Goal: Transaction & Acquisition: Download file/media

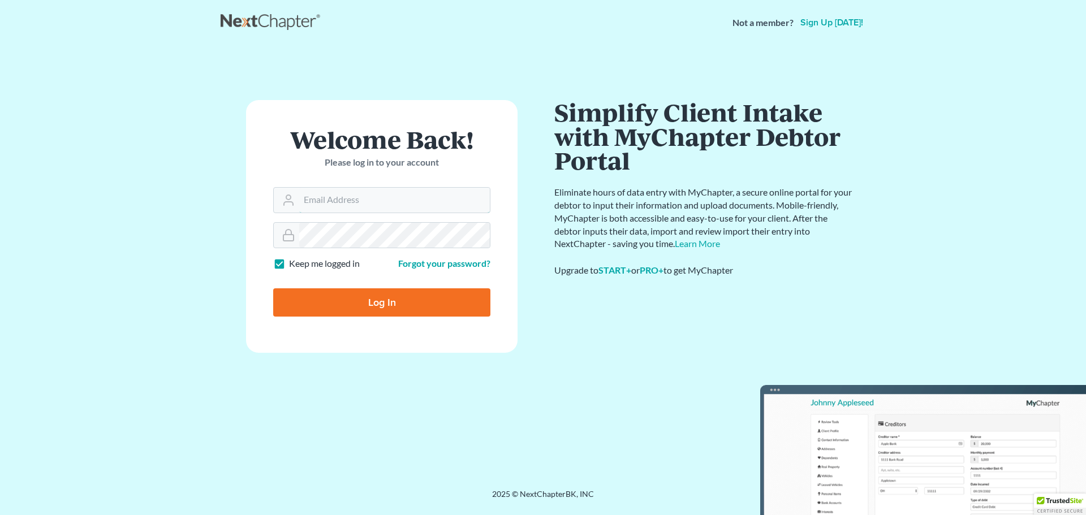
type input "[EMAIL_ADDRESS][DOMAIN_NAME]"
click at [417, 303] on input "Log In" at bounding box center [381, 302] width 217 height 28
type input "Thinking..."
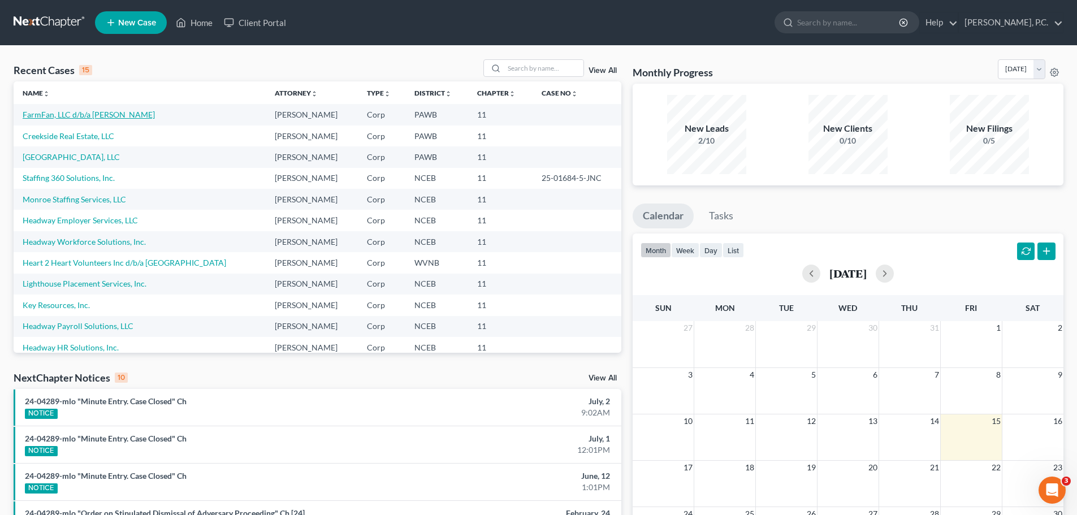
click at [83, 113] on link "FarmFan, LLC d/b/a Harvie" at bounding box center [89, 115] width 132 height 10
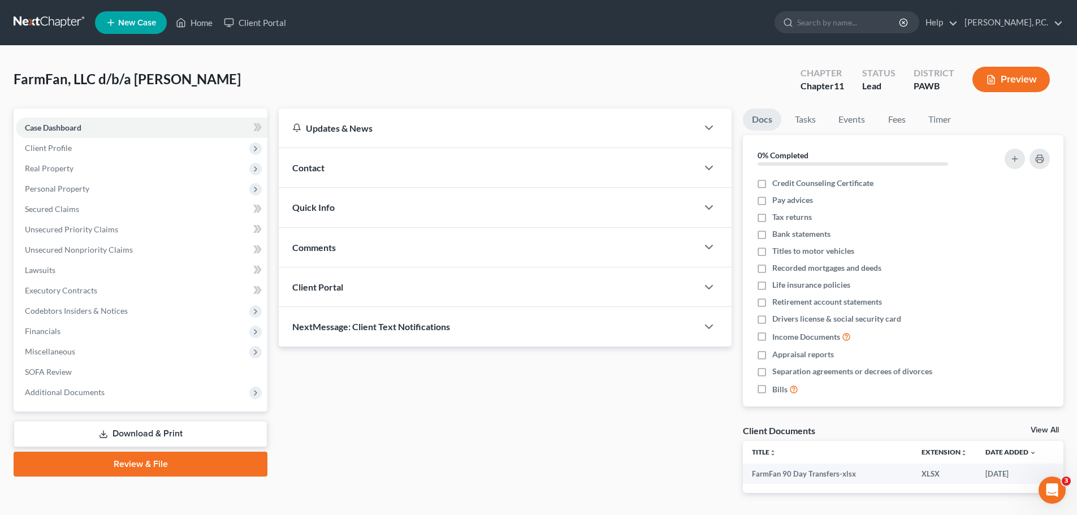
click at [109, 433] on link "Download & Print" at bounding box center [141, 434] width 254 height 27
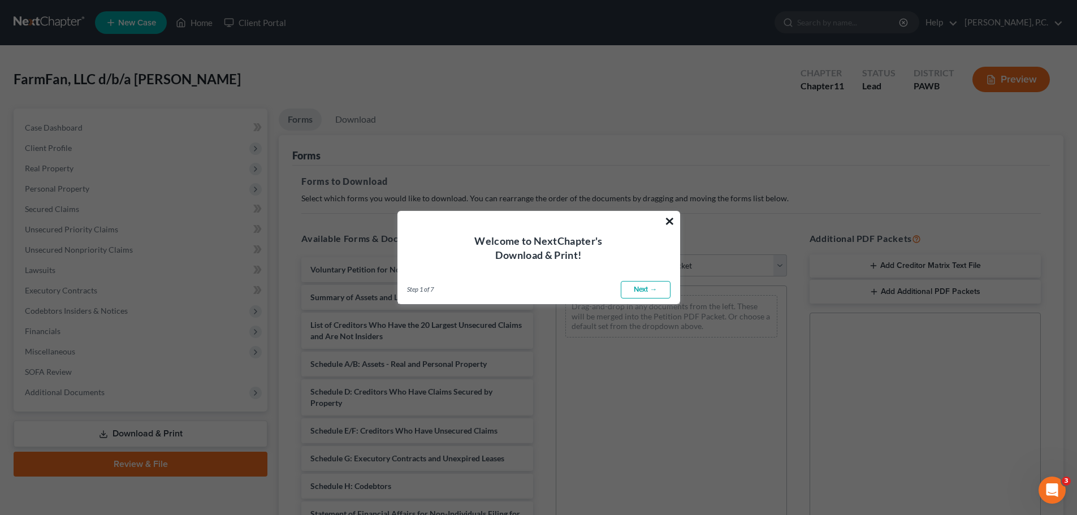
click at [666, 212] on button "×" at bounding box center [669, 221] width 11 height 18
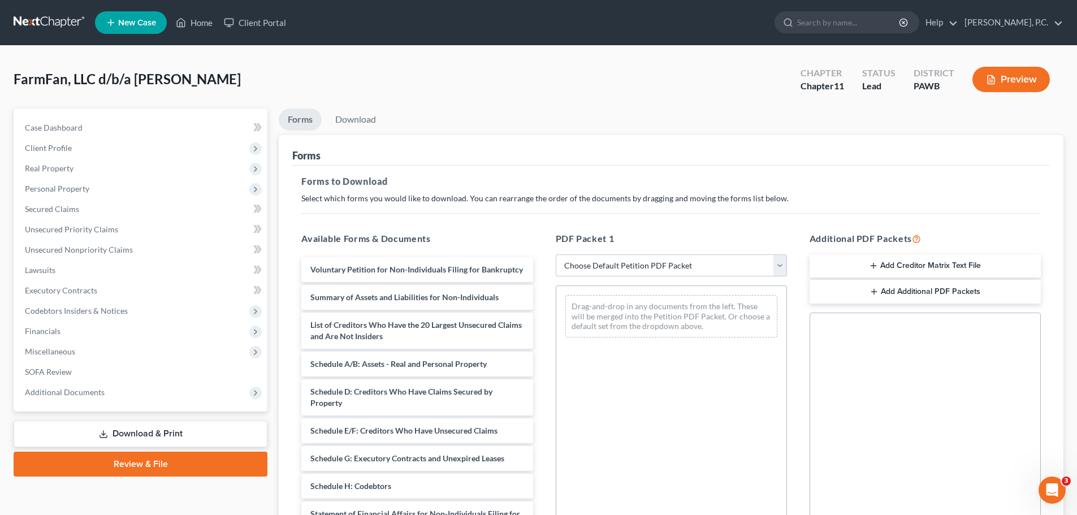
click at [103, 435] on line at bounding box center [103, 433] width 0 height 5
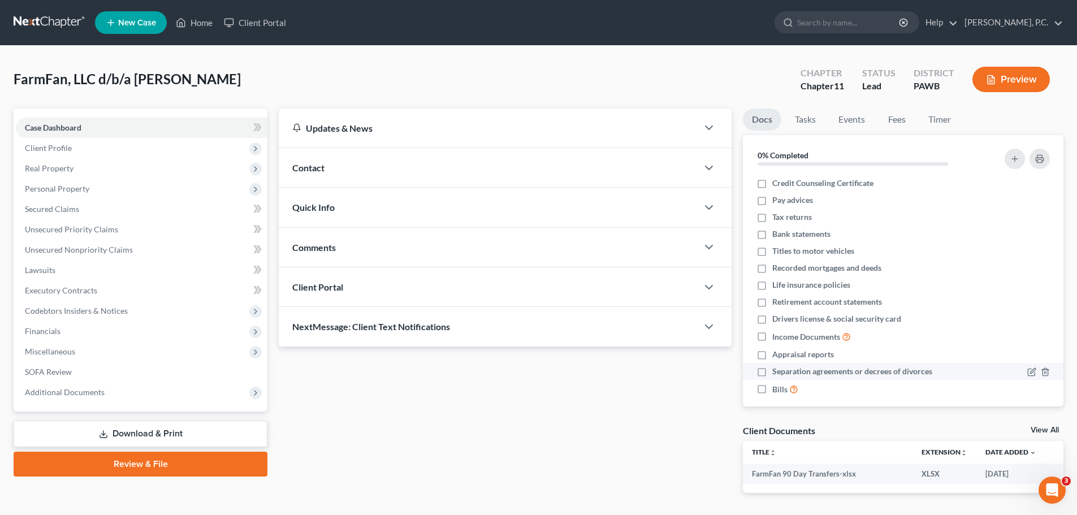
scroll to position [10, 0]
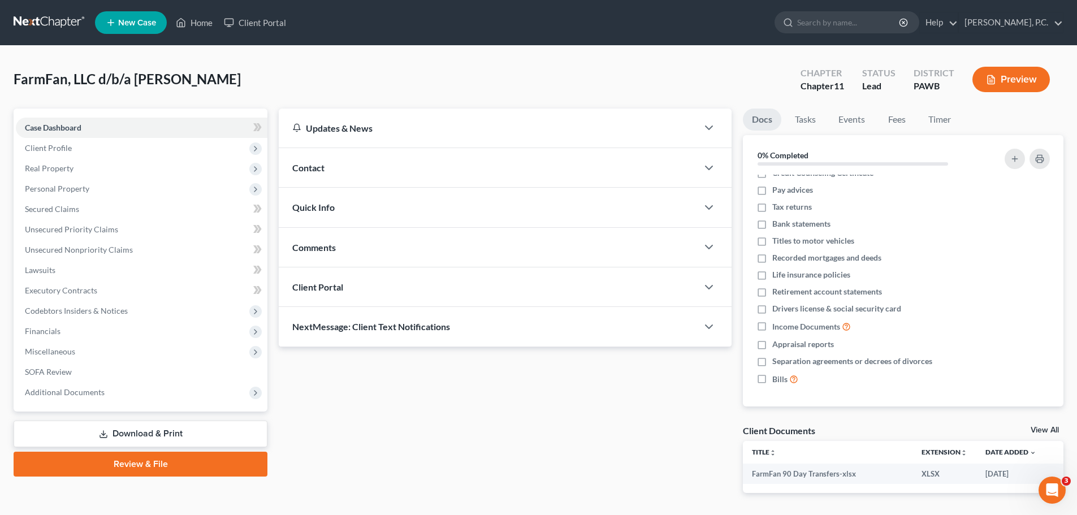
click at [105, 432] on icon at bounding box center [103, 434] width 9 height 9
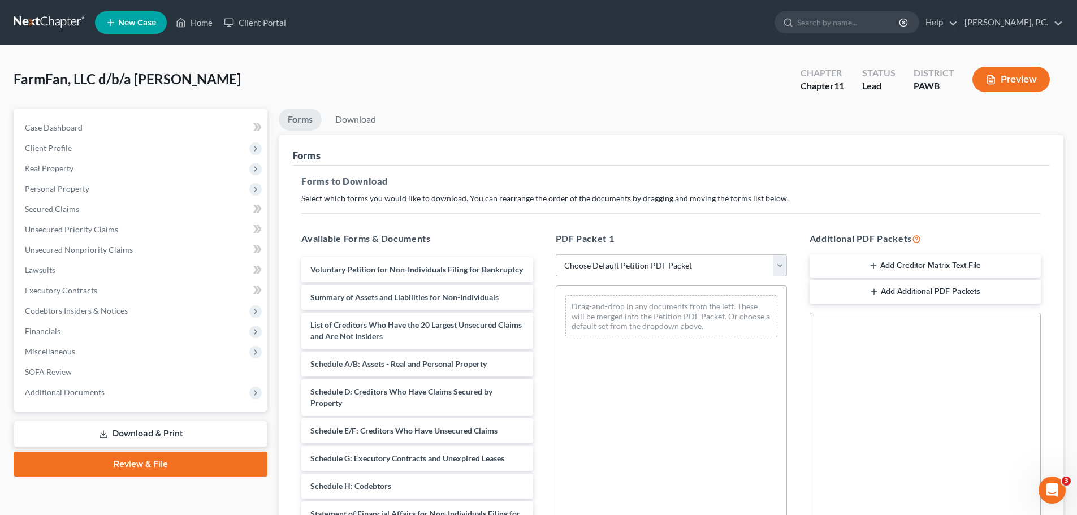
click at [677, 265] on select "Choose Default Petition PDF Packet Complete Bankruptcy Petition (all forms and …" at bounding box center [671, 265] width 231 height 23
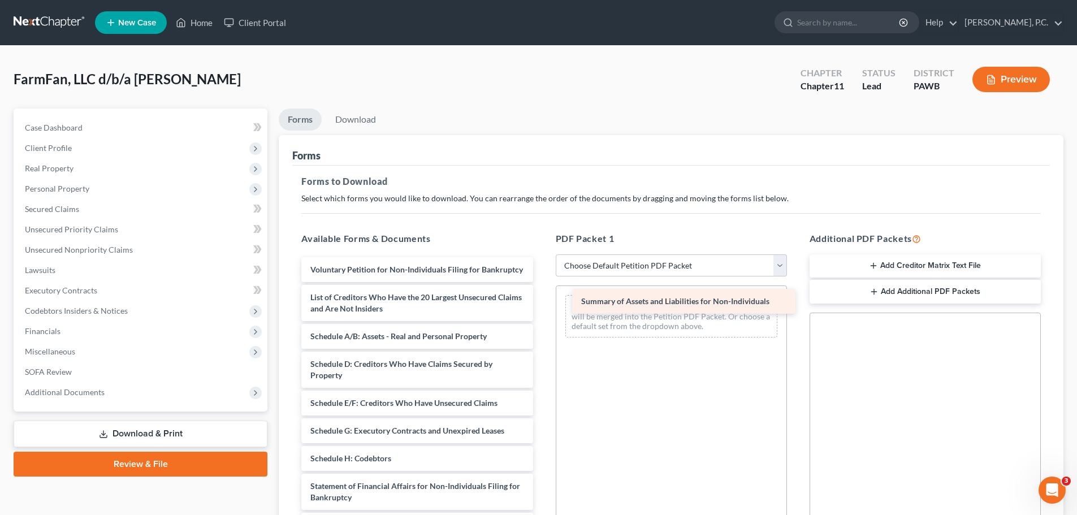
drag, startPoint x: 380, startPoint y: 308, endPoint x: 651, endPoint y: 301, distance: 271.0
click at [542, 301] on div "Summary of Assets and Liabilities for Non-Individuals Voluntary Petition for No…" at bounding box center [416, 458] width 249 height 403
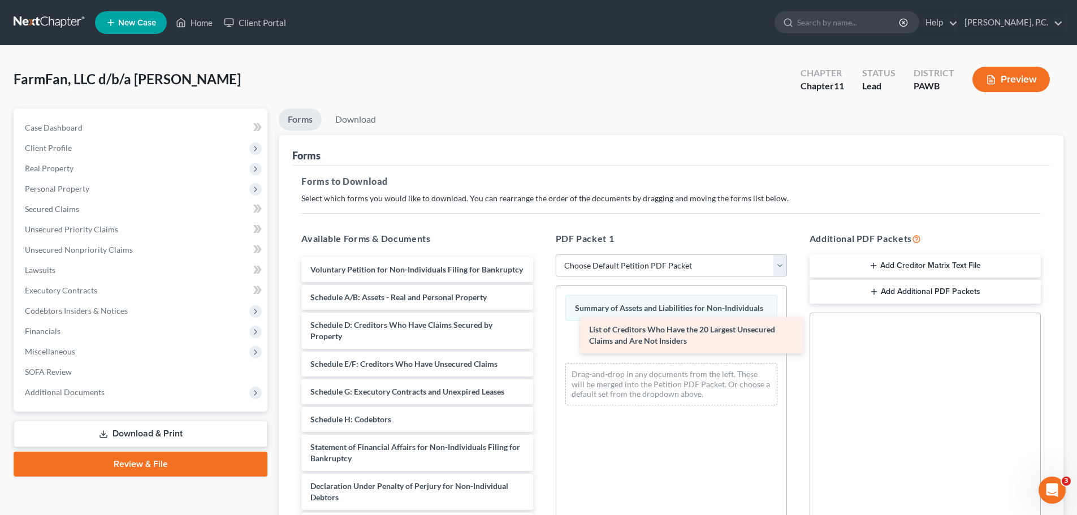
drag, startPoint x: 371, startPoint y: 312, endPoint x: 654, endPoint y: 333, distance: 284.1
click at [542, 333] on div "List of Creditors Who Have the 20 Largest Unsecured Claims and Are Not Insiders…" at bounding box center [416, 439] width 249 height 364
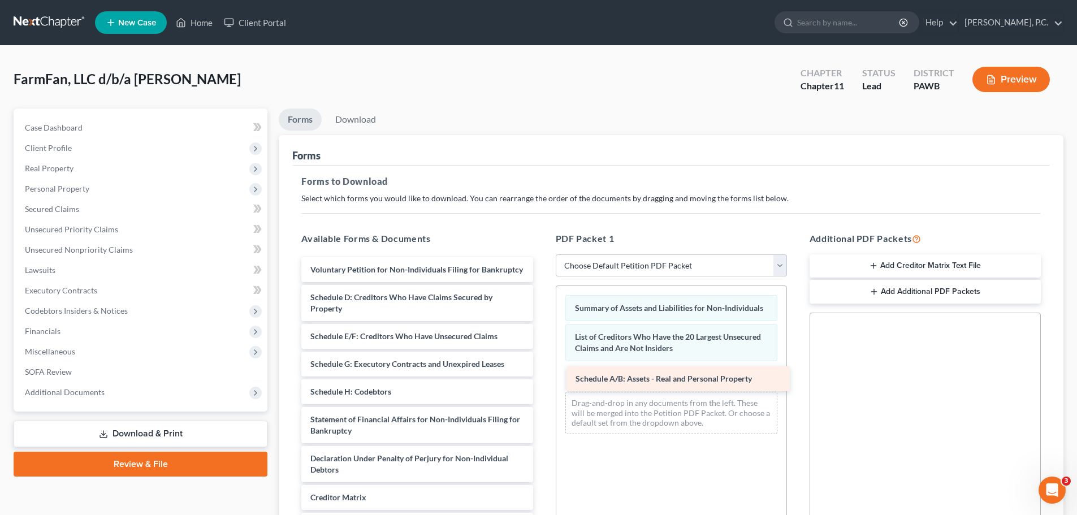
drag, startPoint x: 398, startPoint y: 305, endPoint x: 663, endPoint y: 375, distance: 274.9
click at [542, 375] on div "Schedule A/B: Assets - Real and Personal Property Voluntary Petition for Non-In…" at bounding box center [416, 425] width 249 height 336
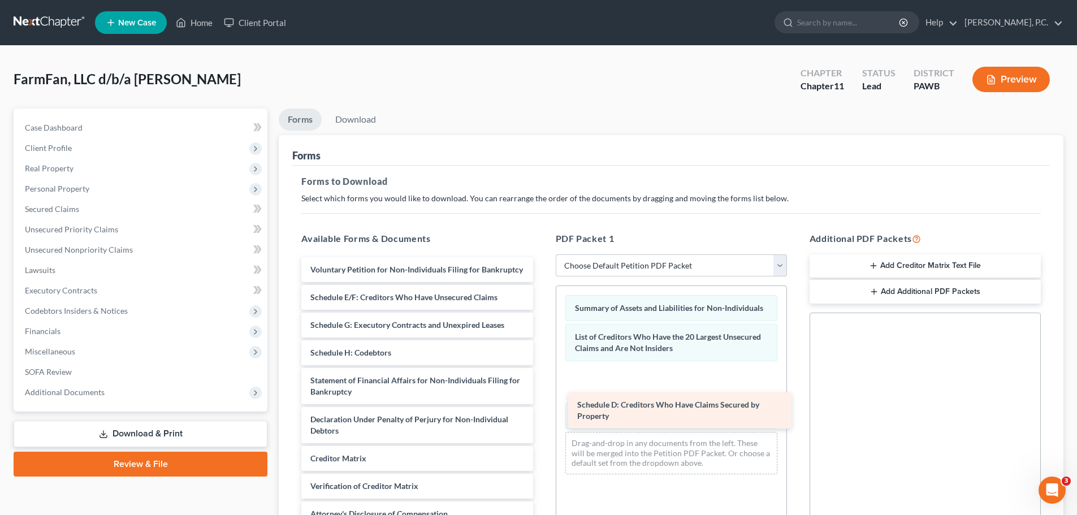
drag, startPoint x: 418, startPoint y: 309, endPoint x: 685, endPoint y: 405, distance: 283.7
click at [542, 405] on div "Schedule D: Creditors Who Have Claims Secured by Property Voluntary Petition fo…" at bounding box center [416, 405] width 249 height 297
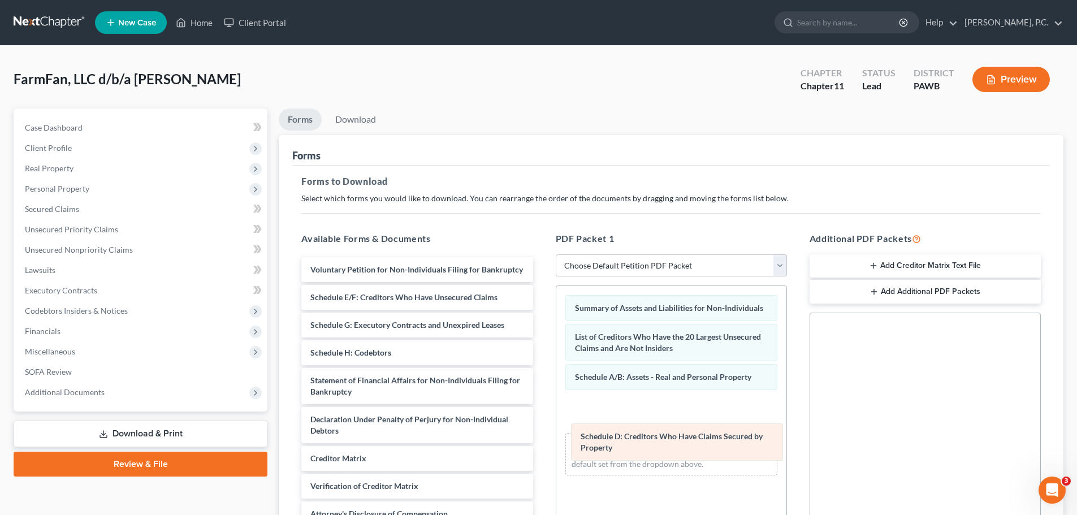
drag, startPoint x: 621, startPoint y: 382, endPoint x: 627, endPoint y: 442, distance: 59.6
click at [627, 442] on div "Schedule D: Creditors Who Have Claims Secured by Property Summary of Assets and…" at bounding box center [671, 385] width 230 height 198
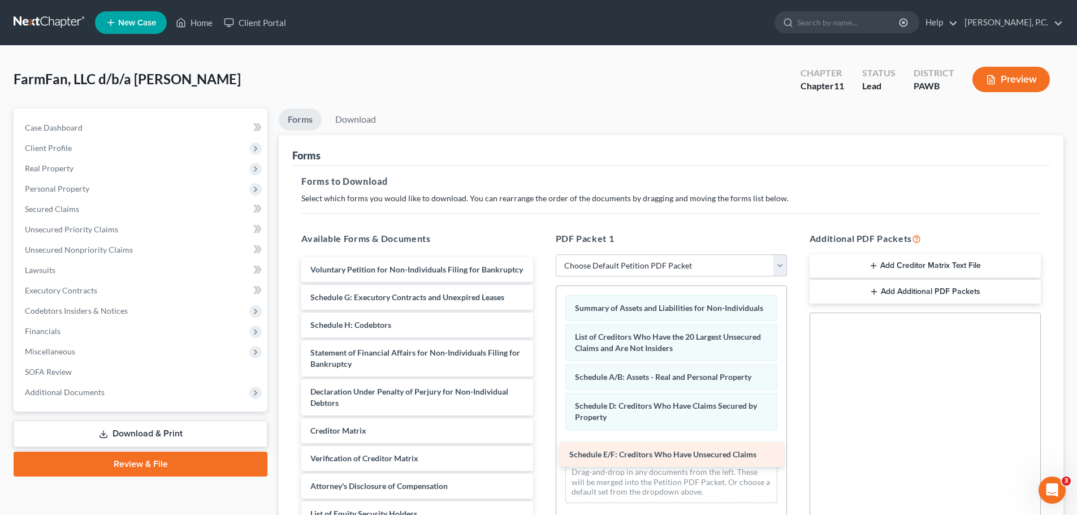
drag, startPoint x: 377, startPoint y: 305, endPoint x: 636, endPoint y: 450, distance: 297.2
click at [542, 450] on div "Schedule E/F: Creditors Who Have Unsecured Claims Voluntary Petition for Non-In…" at bounding box center [416, 391] width 249 height 269
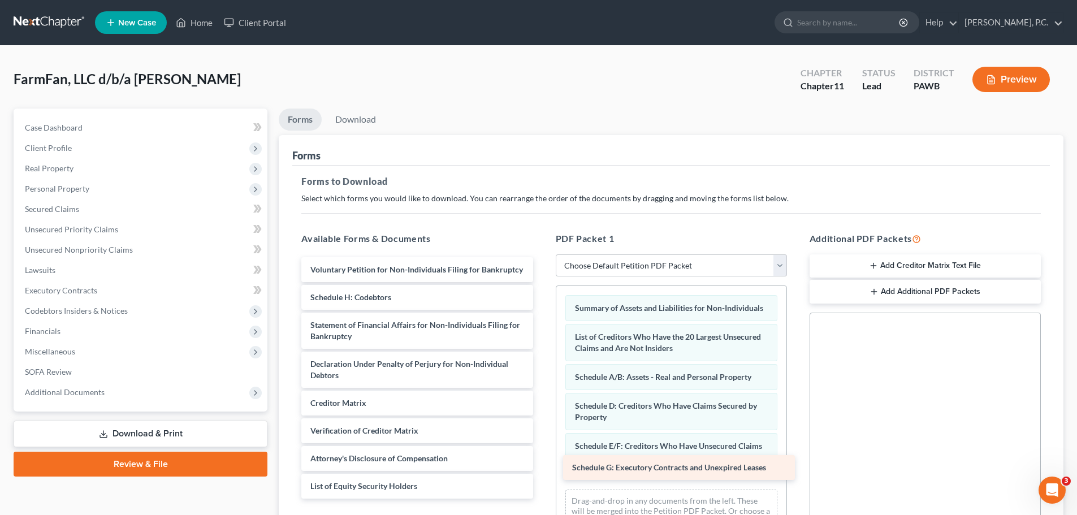
drag, startPoint x: 372, startPoint y: 297, endPoint x: 634, endPoint y: 467, distance: 312.3
click at [542, 467] on div "Schedule G: Executory Contracts and Unexpired Leases Voluntary Petition for Non…" at bounding box center [416, 377] width 249 height 241
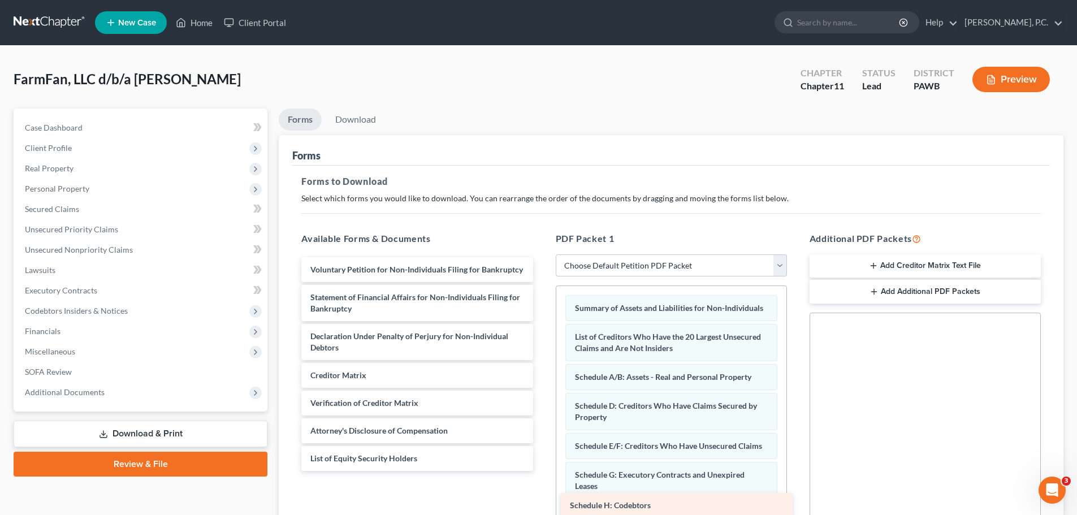
drag, startPoint x: 363, startPoint y: 293, endPoint x: 623, endPoint y: 502, distance: 332.7
click at [542, 471] on div "Schedule H: Codebtors Voluntary Petition for Non-Individuals Filing for Bankrup…" at bounding box center [416, 364] width 249 height 214
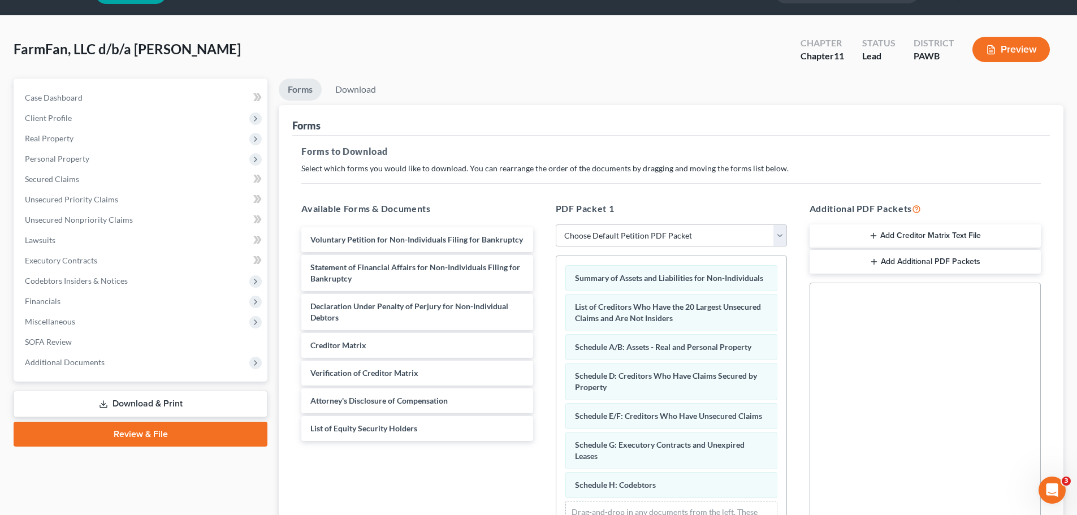
scroll to position [170, 0]
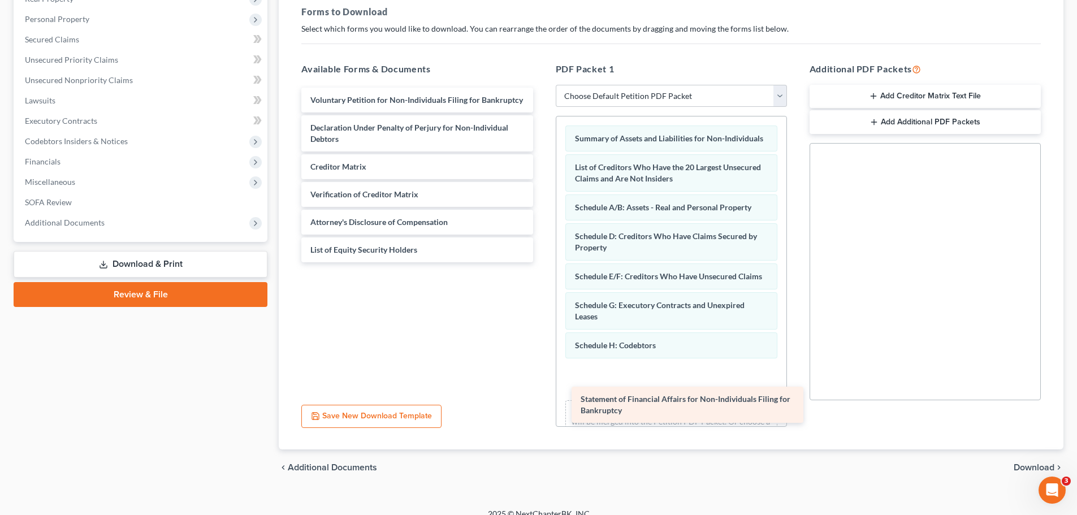
drag, startPoint x: 353, startPoint y: 137, endPoint x: 616, endPoint y: 406, distance: 376.7
click at [542, 262] on div "Statement of Financial Affairs for Non-Individuals Filing for Bankruptcy Volunt…" at bounding box center [416, 175] width 249 height 175
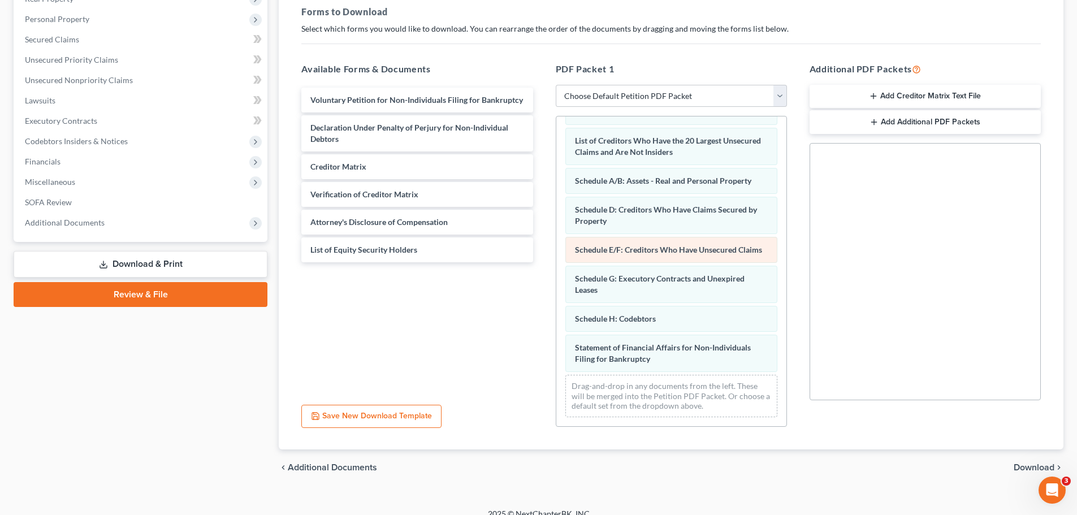
scroll to position [49, 0]
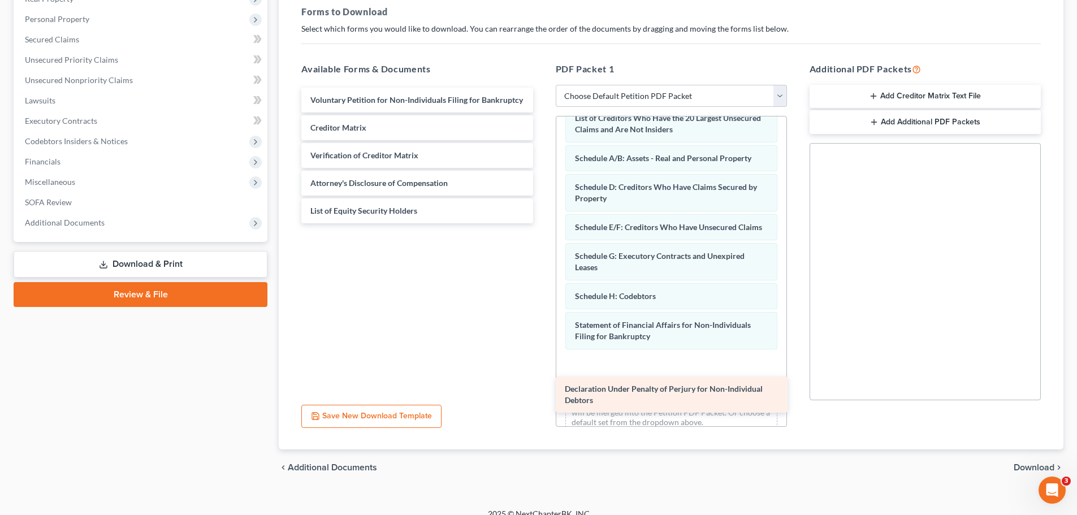
drag, startPoint x: 360, startPoint y: 130, endPoint x: 616, endPoint y: 388, distance: 363.5
click at [542, 223] on div "Declaration Under Penalty of Perjury for Non-Individual Debtors Voluntary Petit…" at bounding box center [416, 156] width 249 height 136
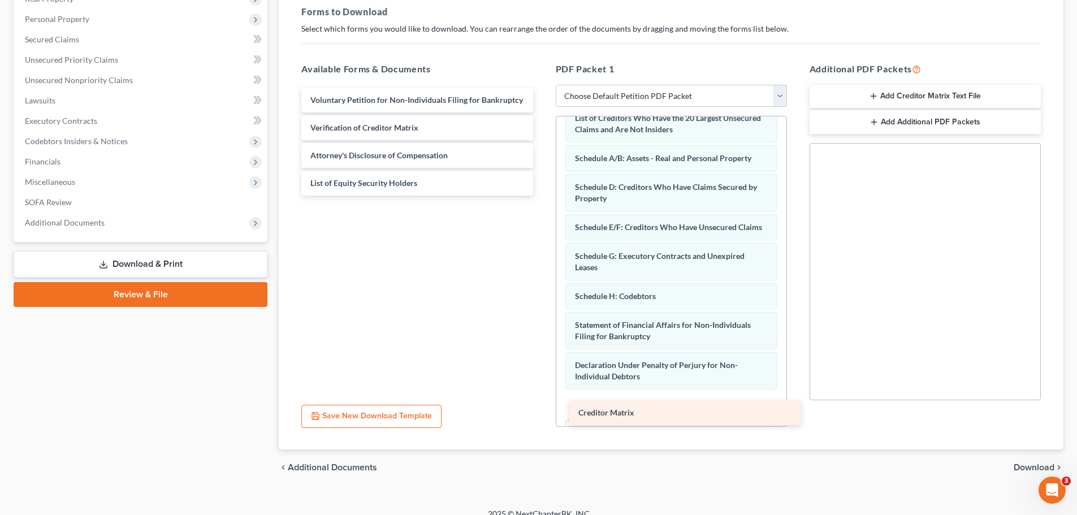
drag, startPoint x: 366, startPoint y: 128, endPoint x: 633, endPoint y: 413, distance: 390.1
click at [542, 196] on div "Creditor Matrix Voluntary Petition for Non-Individuals Filing for Bankruptcy Cr…" at bounding box center [416, 142] width 249 height 108
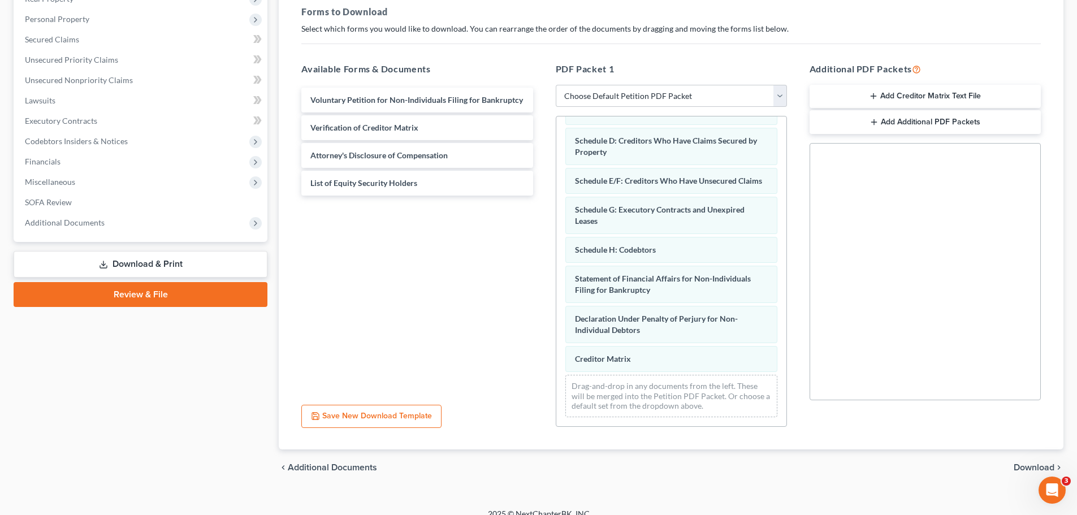
scroll to position [118, 0]
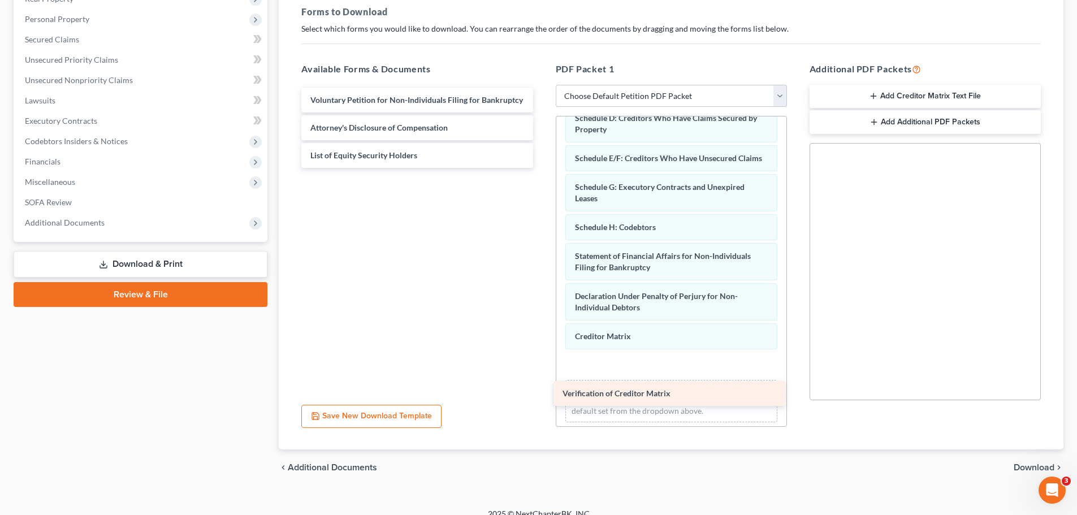
drag, startPoint x: 374, startPoint y: 123, endPoint x: 627, endPoint y: 389, distance: 366.8
click at [542, 168] on div "Verification of Creditor Matrix Voluntary Petition for Non-Individuals Filing f…" at bounding box center [416, 128] width 249 height 80
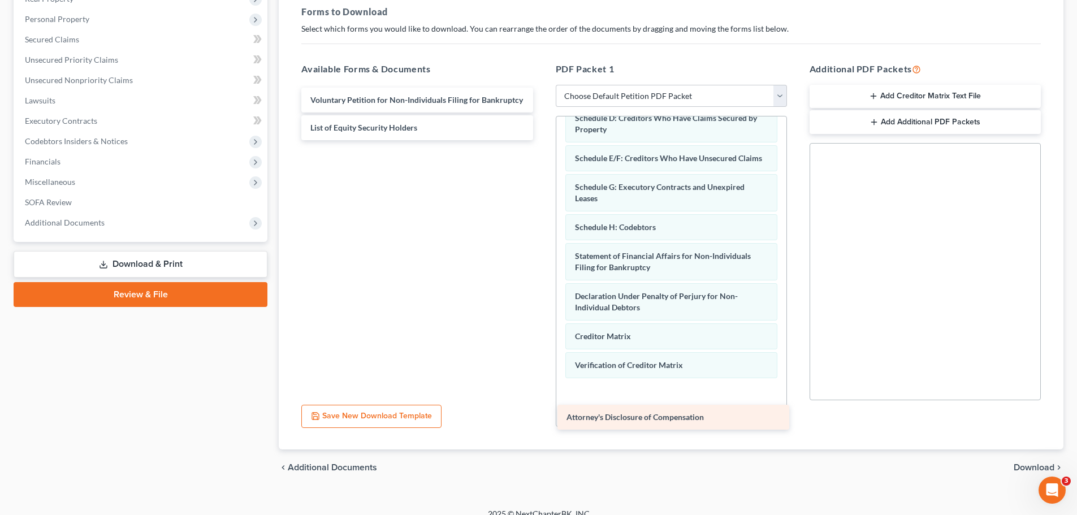
drag, startPoint x: 382, startPoint y: 120, endPoint x: 638, endPoint y: 409, distance: 386.2
click at [542, 140] on div "Attorney's Disclosure of Compensation Voluntary Petition for Non-Individuals Fi…" at bounding box center [416, 114] width 249 height 53
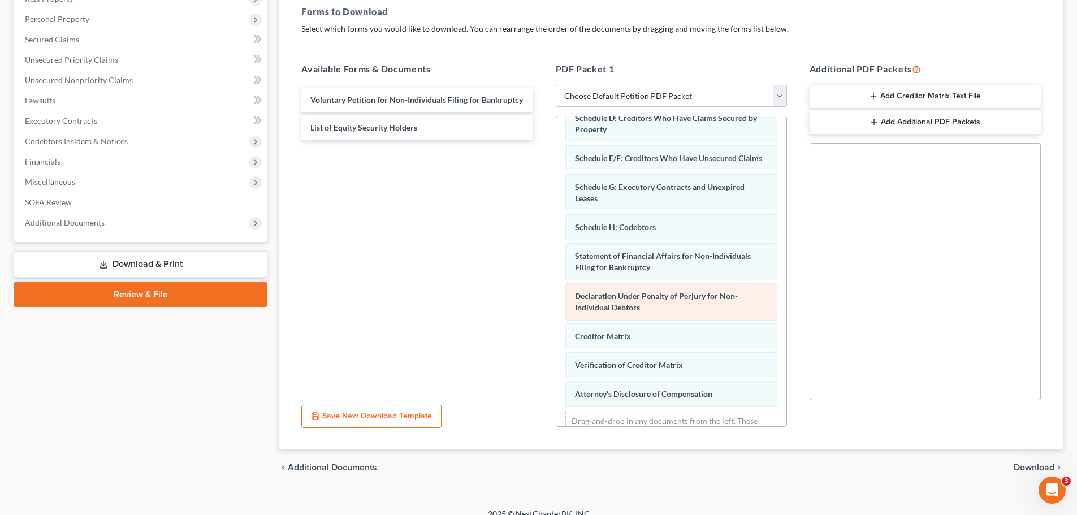
scroll to position [176, 0]
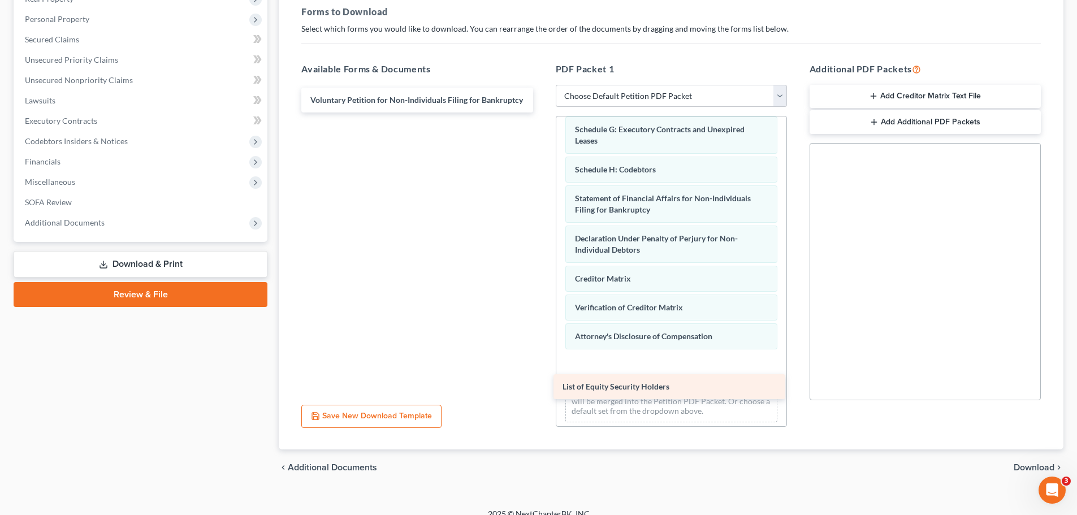
drag, startPoint x: 379, startPoint y: 122, endPoint x: 632, endPoint y: 381, distance: 361.9
click at [542, 113] on div "List of Equity Security Holders Voluntary Petition for Non-Individuals Filing f…" at bounding box center [416, 100] width 249 height 25
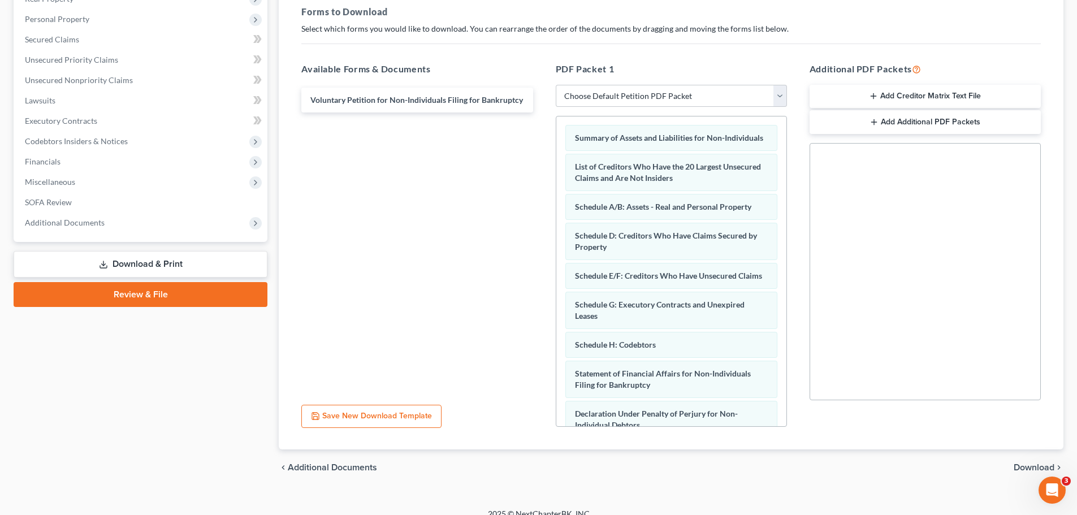
scroll to position [0, 0]
click at [1028, 467] on span "Download" at bounding box center [1034, 467] width 41 height 9
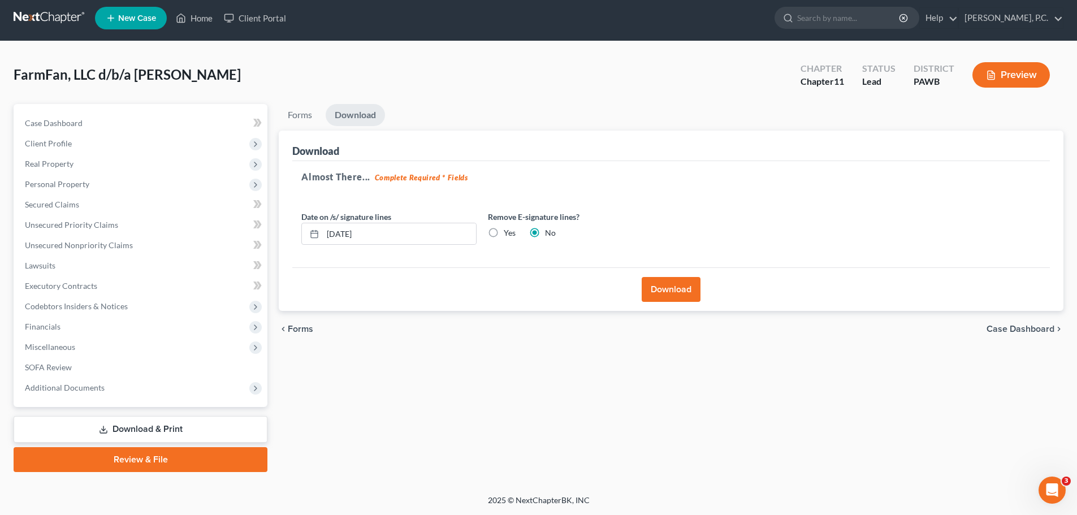
scroll to position [5, 0]
click at [666, 289] on button "Download" at bounding box center [671, 289] width 59 height 25
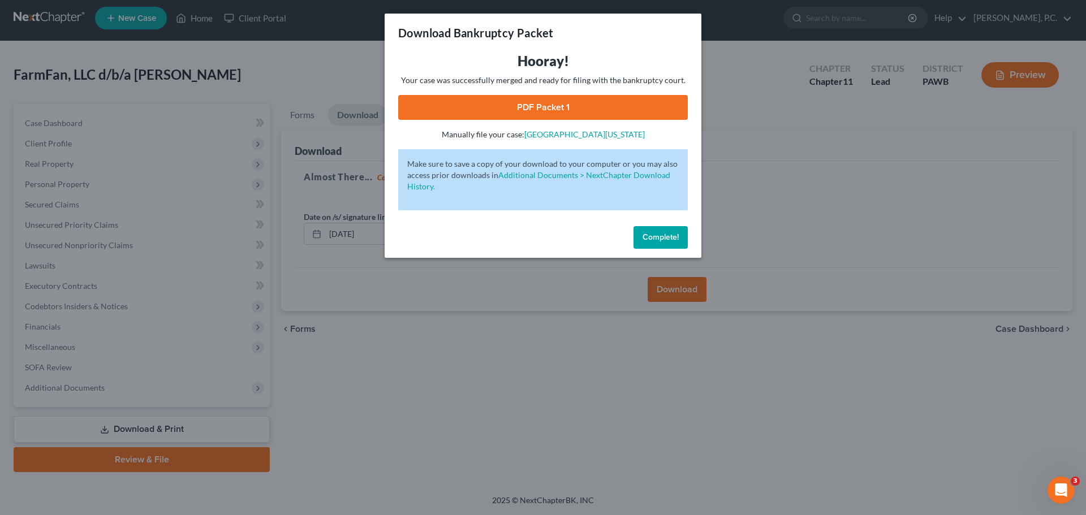
click at [568, 103] on link "PDF Packet 1" at bounding box center [543, 107] width 290 height 25
click at [655, 235] on span "Complete!" at bounding box center [660, 237] width 36 height 10
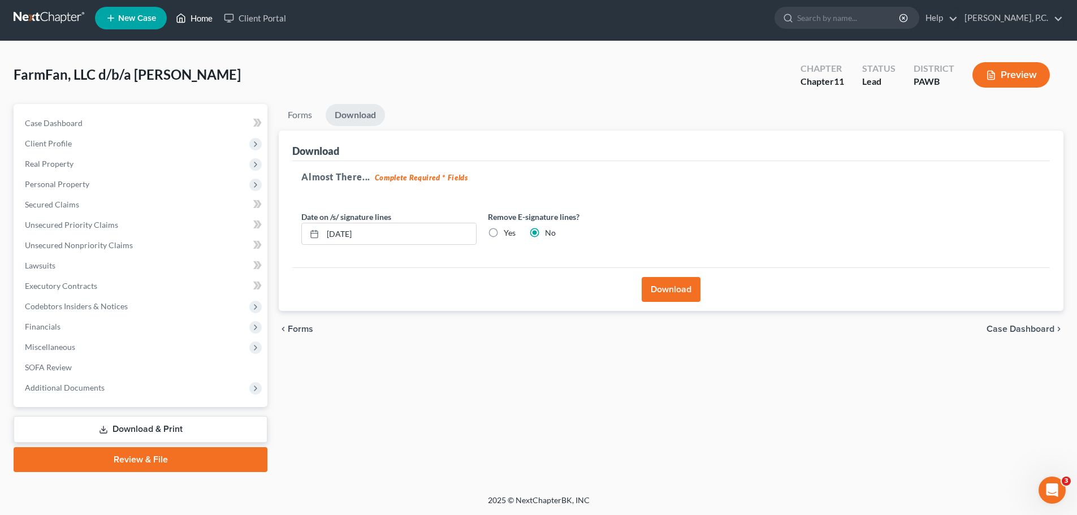
click at [189, 19] on link "Home" at bounding box center [194, 18] width 48 height 20
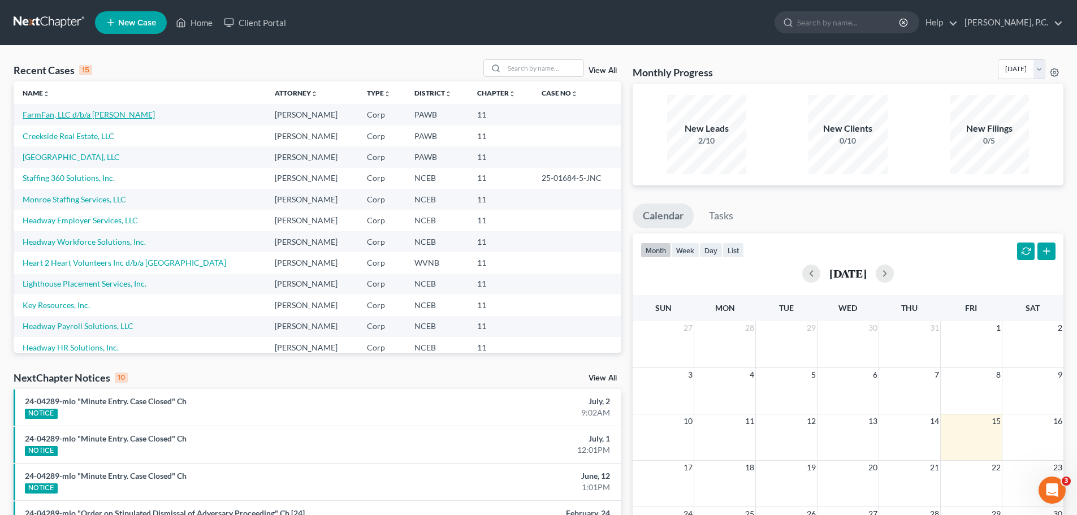
click at [66, 112] on link "FarmFan, LLC d/b/a Harvie" at bounding box center [89, 115] width 132 height 10
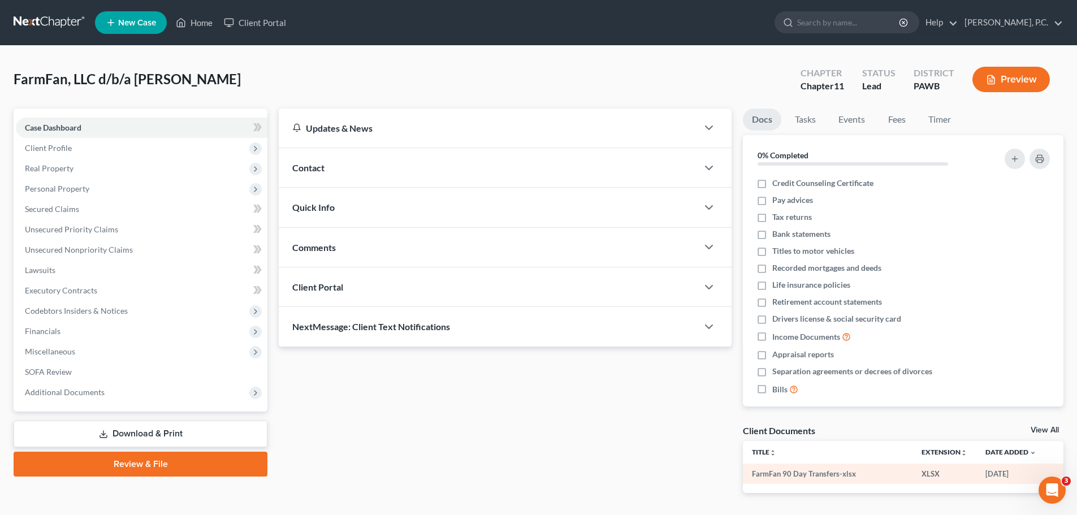
click at [815, 473] on td "FarmFan 90 Day Transfers-xlsx" at bounding box center [828, 474] width 170 height 20
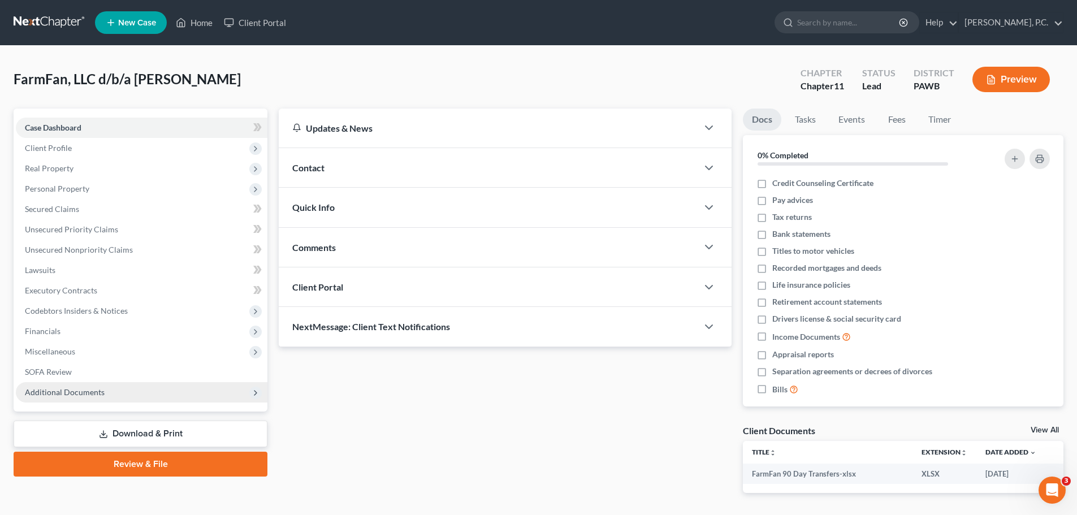
click at [92, 392] on span "Additional Documents" at bounding box center [65, 392] width 80 height 10
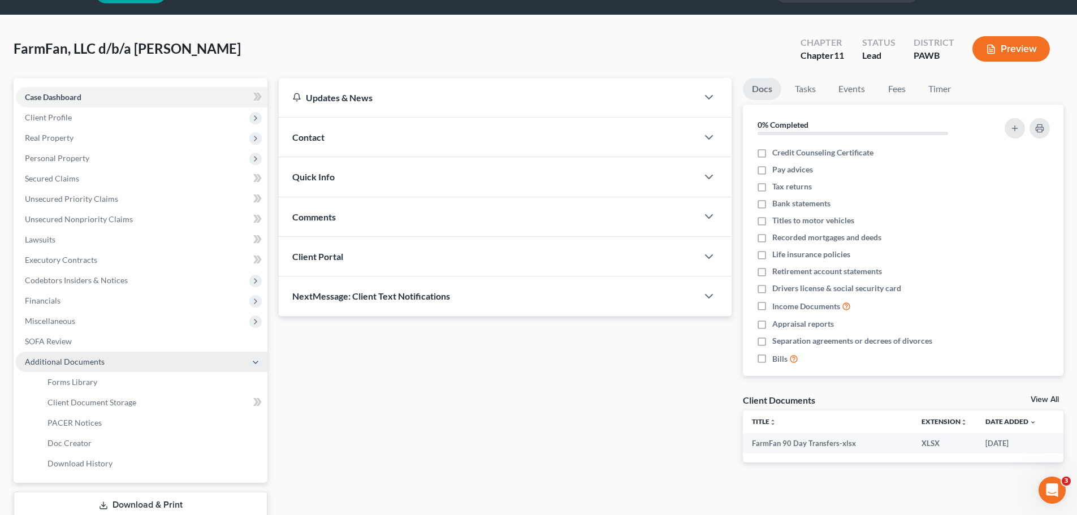
scroll to position [57, 0]
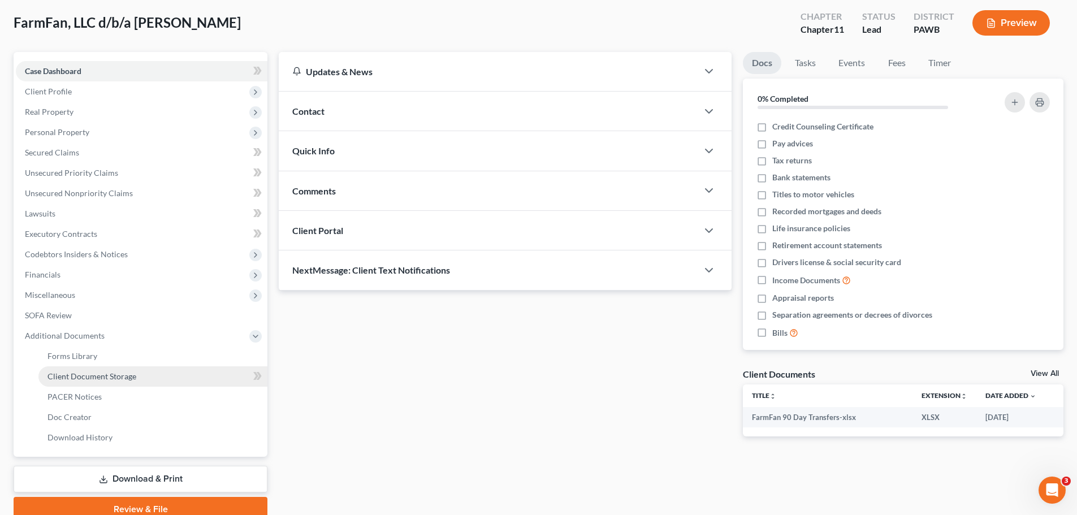
click at [89, 374] on span "Client Document Storage" at bounding box center [92, 377] width 89 height 10
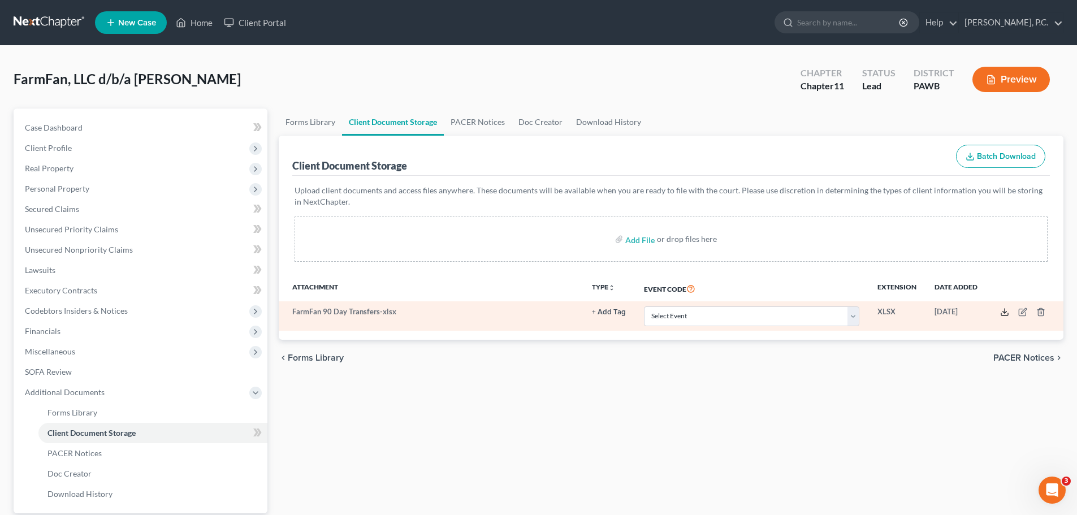
click at [1006, 312] on polyline at bounding box center [1005, 313] width 4 height 2
